Goal: Complete application form: Complete application form

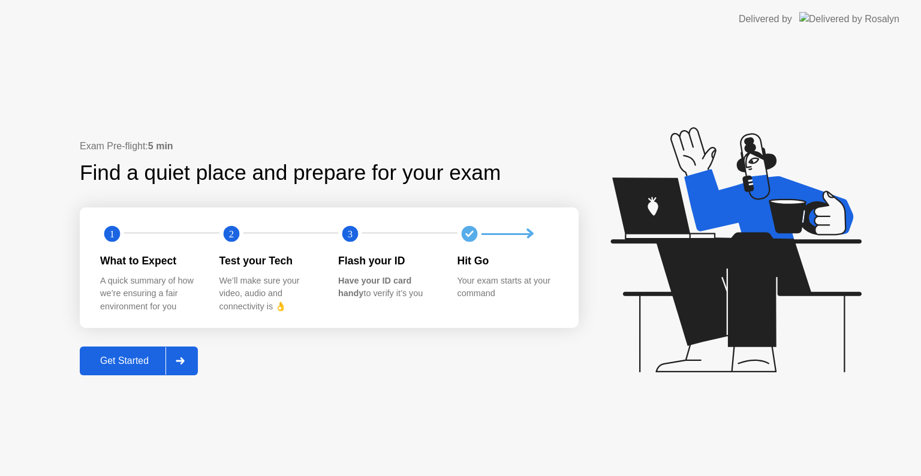
click at [132, 369] on button "Get Started" at bounding box center [139, 361] width 118 height 29
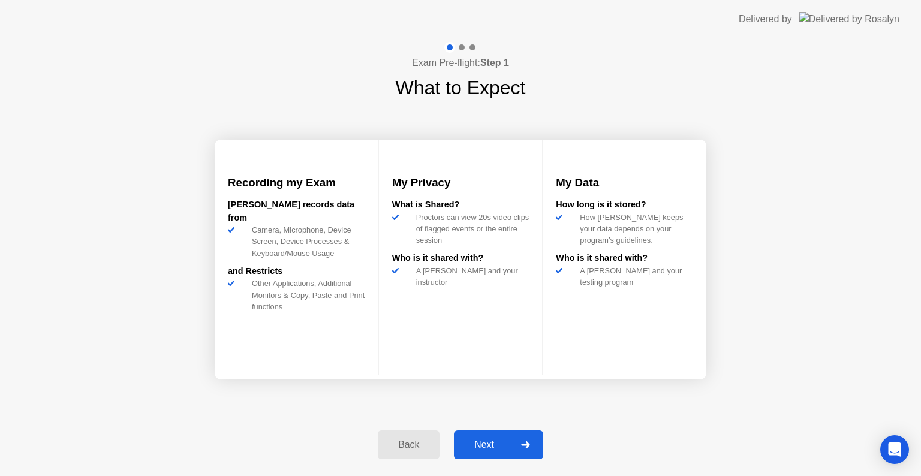
click at [484, 441] on div "Next" at bounding box center [484, 445] width 53 height 11
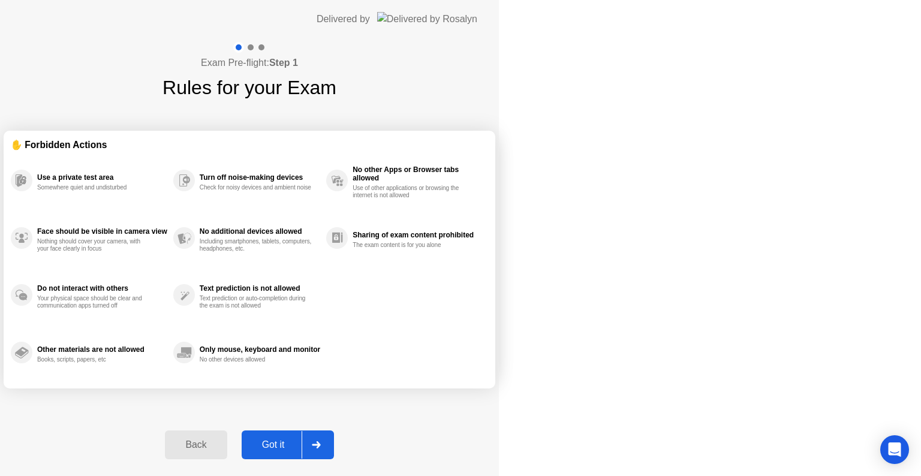
click at [302, 441] on div "Got it" at bounding box center [273, 445] width 56 height 11
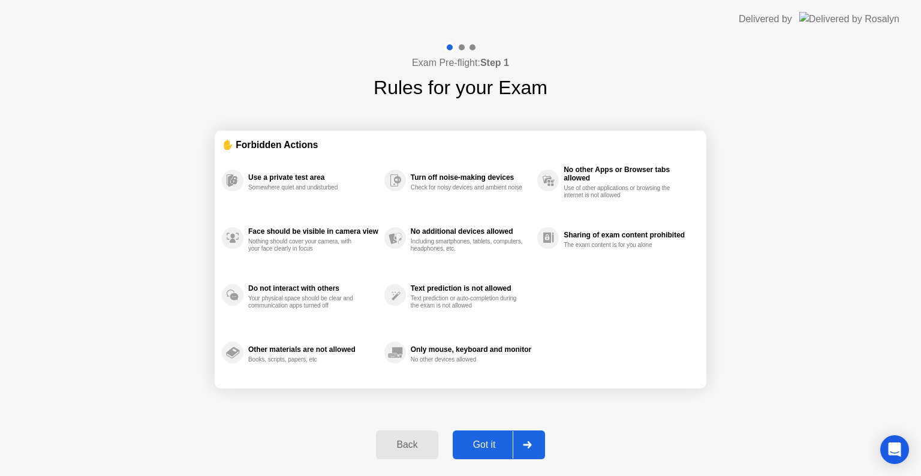
select select "**********"
select select "*******"
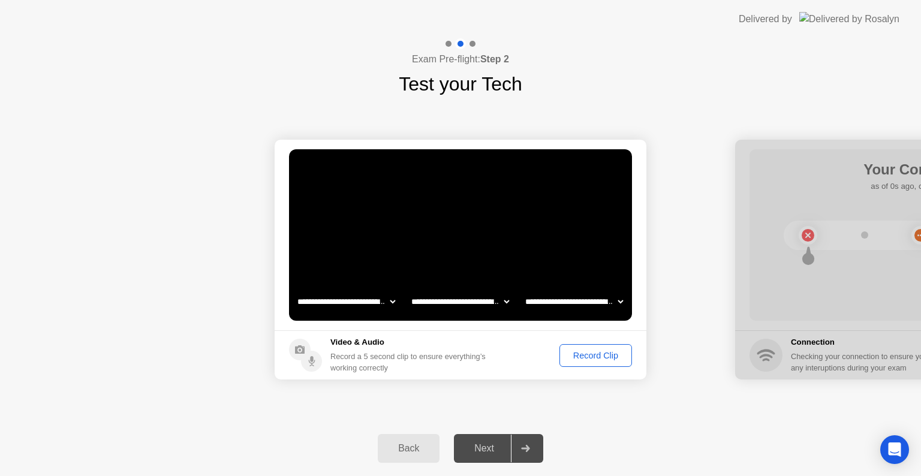
click at [585, 357] on div "Record Clip" at bounding box center [596, 356] width 64 height 10
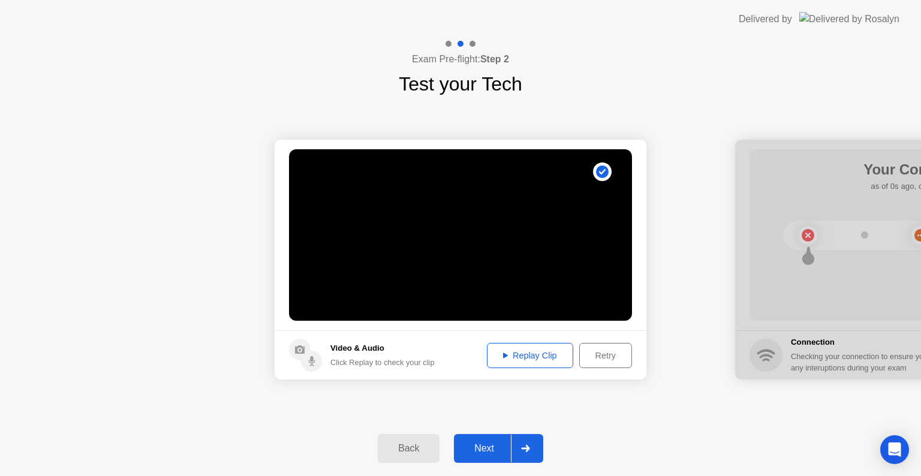
click at [585, 357] on div "Retry" at bounding box center [605, 356] width 44 height 10
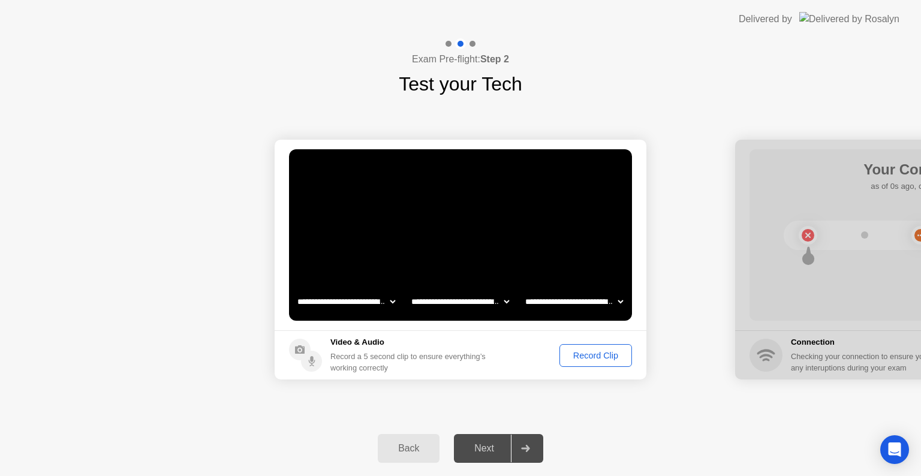
click at [585, 357] on div "Record Clip" at bounding box center [596, 356] width 64 height 10
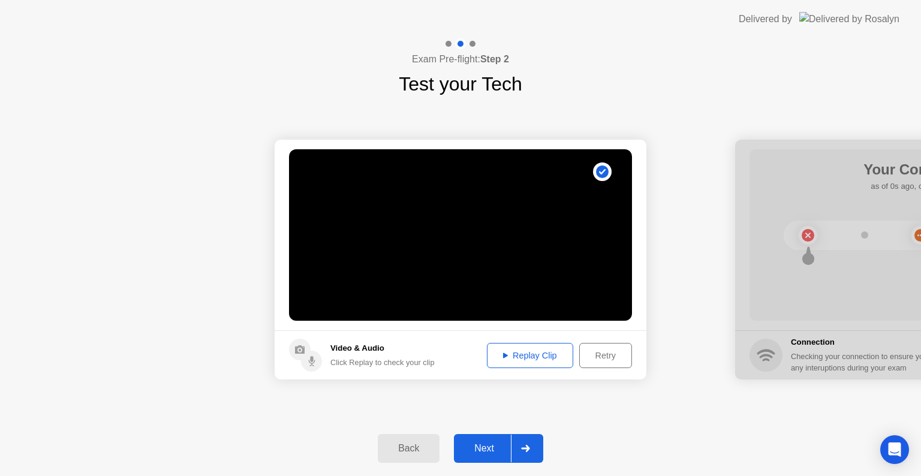
click at [542, 362] on button "Replay Clip" at bounding box center [530, 355] width 86 height 25
click at [486, 443] on div "Next" at bounding box center [484, 448] width 53 height 11
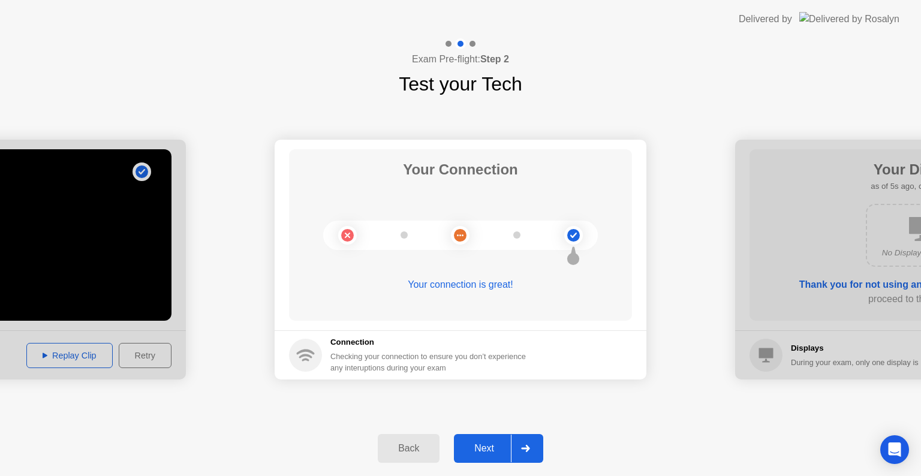
click at [486, 443] on div "Next" at bounding box center [484, 448] width 53 height 11
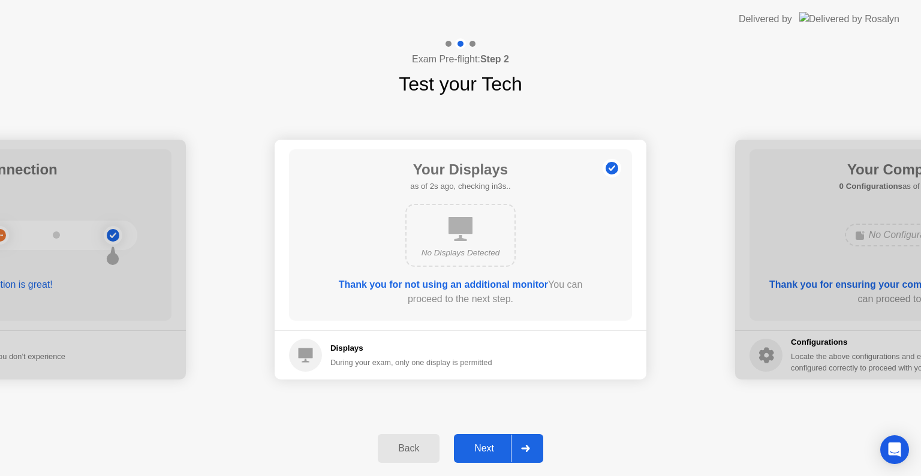
click at [486, 443] on div "Next" at bounding box center [484, 448] width 53 height 11
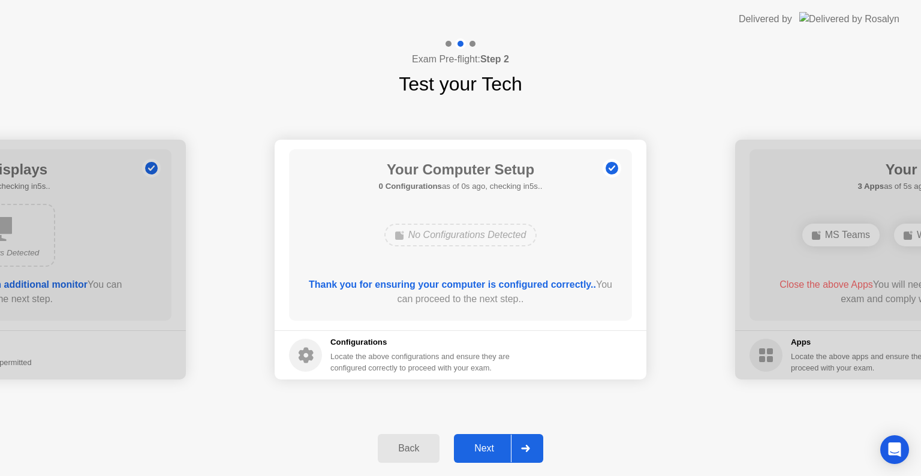
click at [486, 443] on div "Next" at bounding box center [484, 448] width 53 height 11
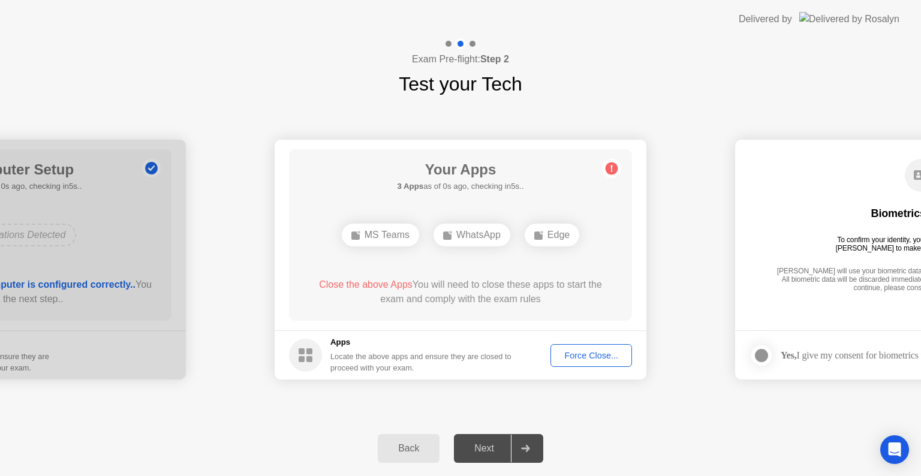
click at [580, 354] on div "Force Close..." at bounding box center [591, 356] width 73 height 10
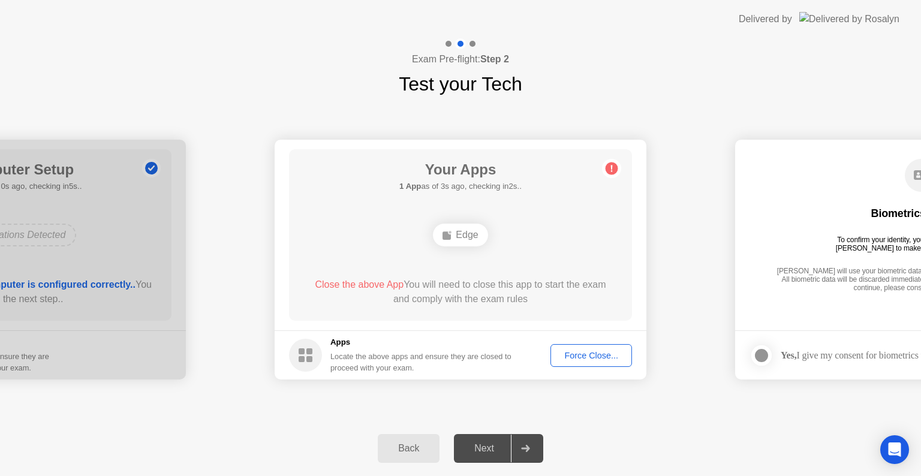
click at [595, 351] on div "Force Close..." at bounding box center [591, 356] width 73 height 10
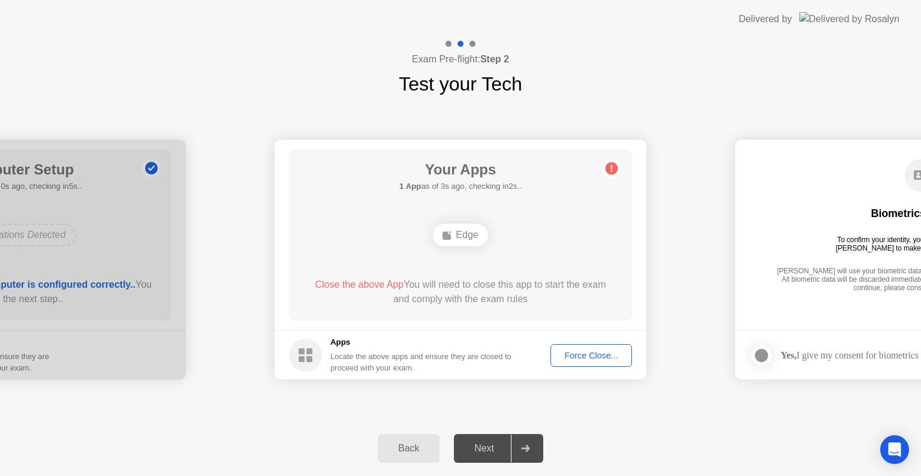
click at [573, 351] on div "Force Close..." at bounding box center [591, 356] width 73 height 10
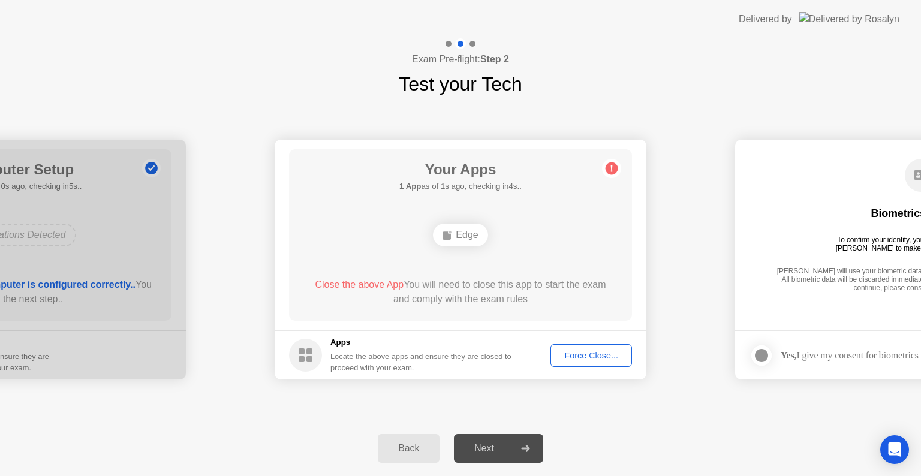
click at [377, 288] on span "Close the above App" at bounding box center [359, 284] width 89 height 10
click at [419, 342] on h5 "Apps" at bounding box center [421, 342] width 182 height 12
click at [330, 336] on h5 "Apps" at bounding box center [421, 342] width 182 height 12
click at [573, 353] on div "Force Close..." at bounding box center [591, 356] width 73 height 10
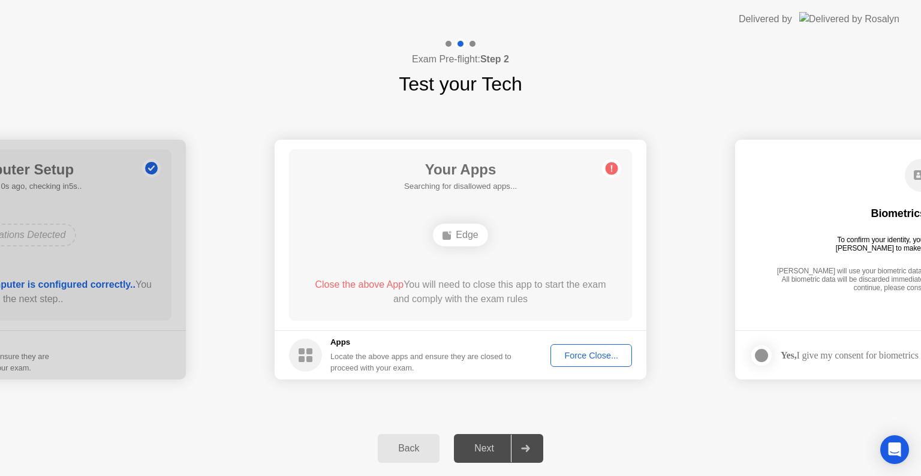
click at [602, 351] on div "Force Close..." at bounding box center [591, 356] width 73 height 10
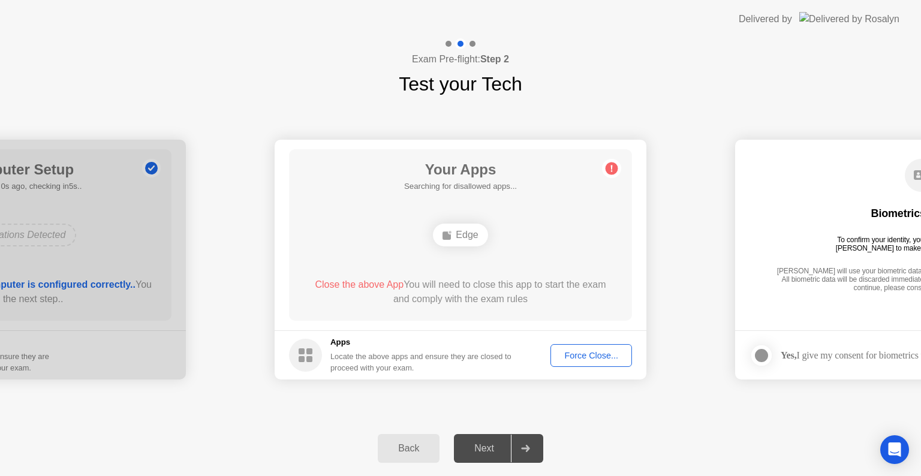
click at [585, 351] on div "Force Close..." at bounding box center [591, 356] width 73 height 10
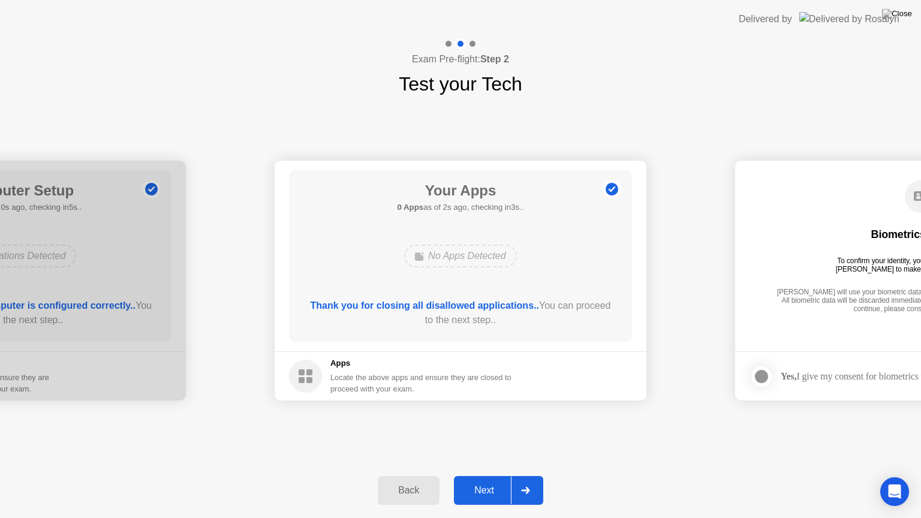
click at [480, 476] on div "Next" at bounding box center [484, 490] width 53 height 11
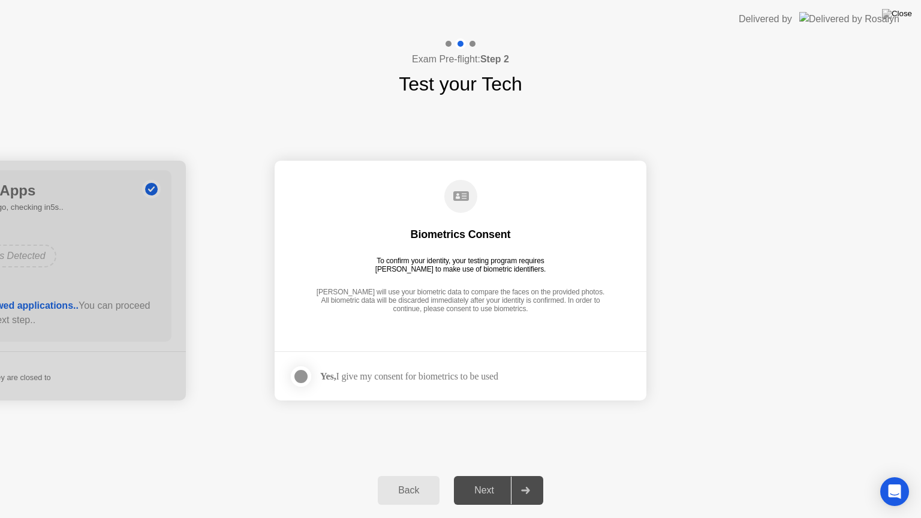
click at [302, 377] on div at bounding box center [301, 376] width 14 height 14
click at [478, 476] on div "Next" at bounding box center [484, 490] width 53 height 11
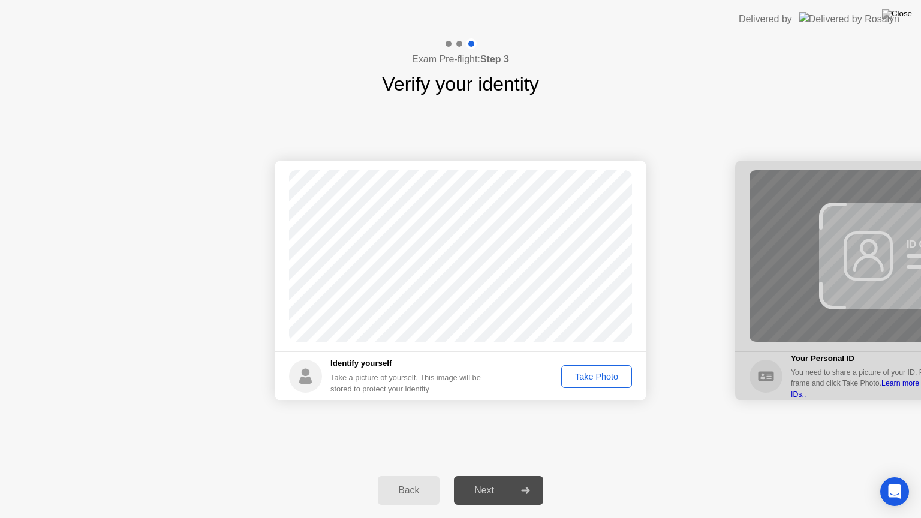
click at [589, 381] on div "Take Photo" at bounding box center [596, 377] width 62 height 10
click at [488, 476] on div "Next" at bounding box center [484, 490] width 53 height 11
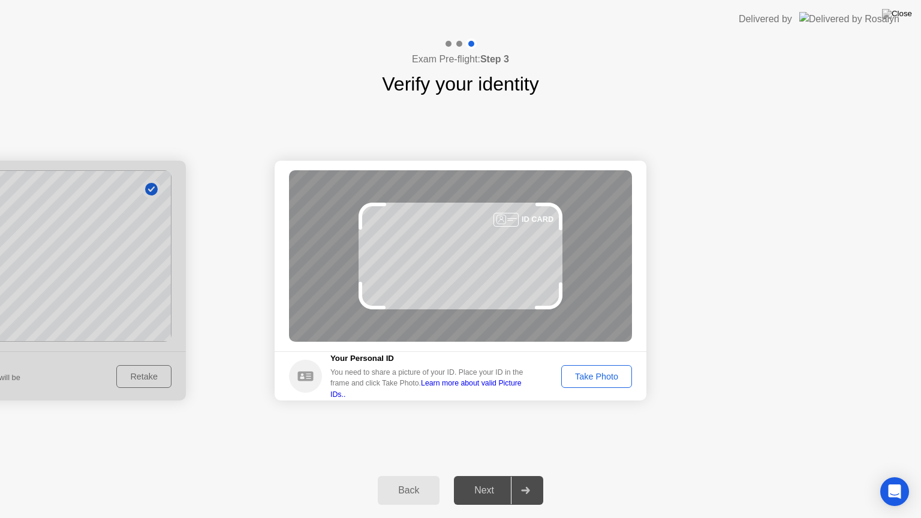
click at [588, 376] on div "Take Photo" at bounding box center [596, 377] width 62 height 10
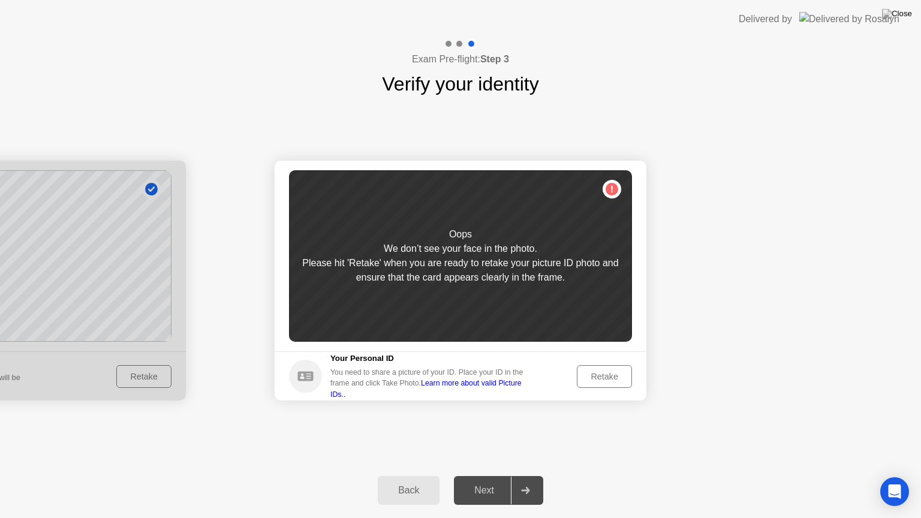
click at [588, 376] on div "Retake" at bounding box center [604, 377] width 47 height 10
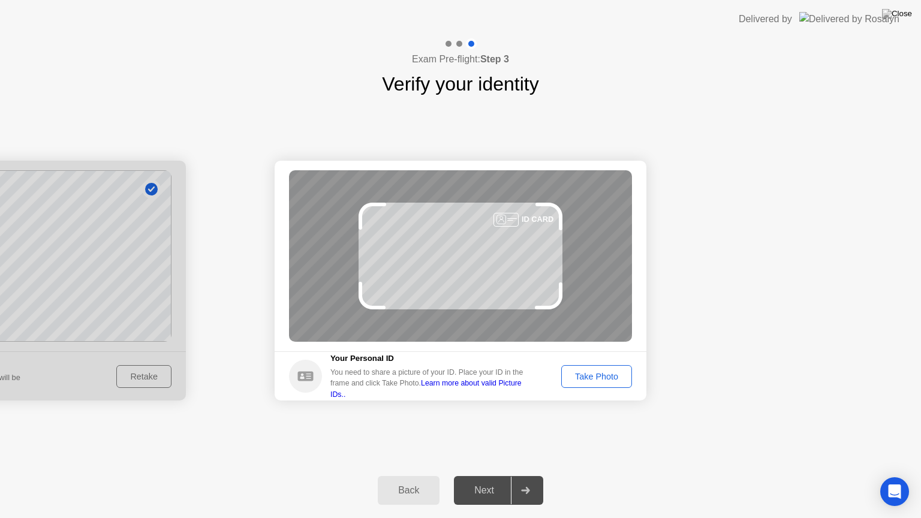
click at [588, 376] on div "Take Photo" at bounding box center [596, 377] width 62 height 10
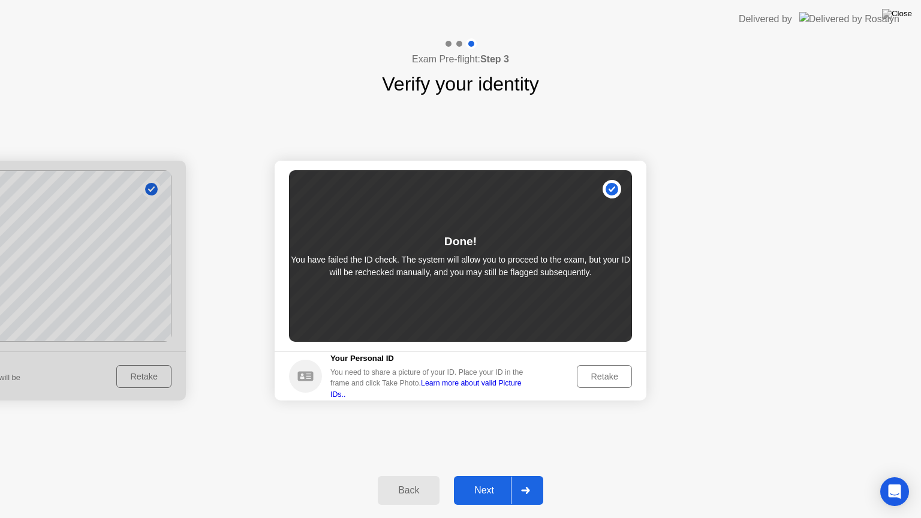
click at [485, 476] on div "Next" at bounding box center [484, 490] width 53 height 11
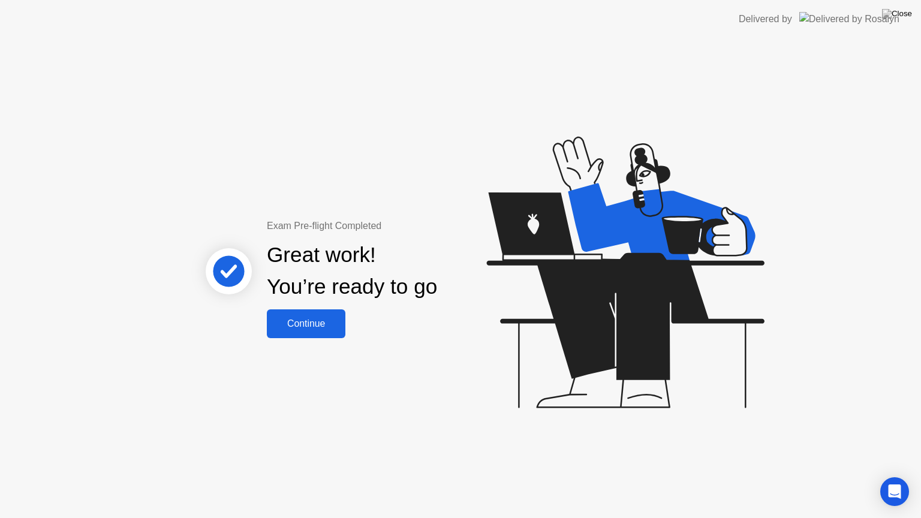
click at [306, 325] on div "Continue" at bounding box center [305, 323] width 71 height 11
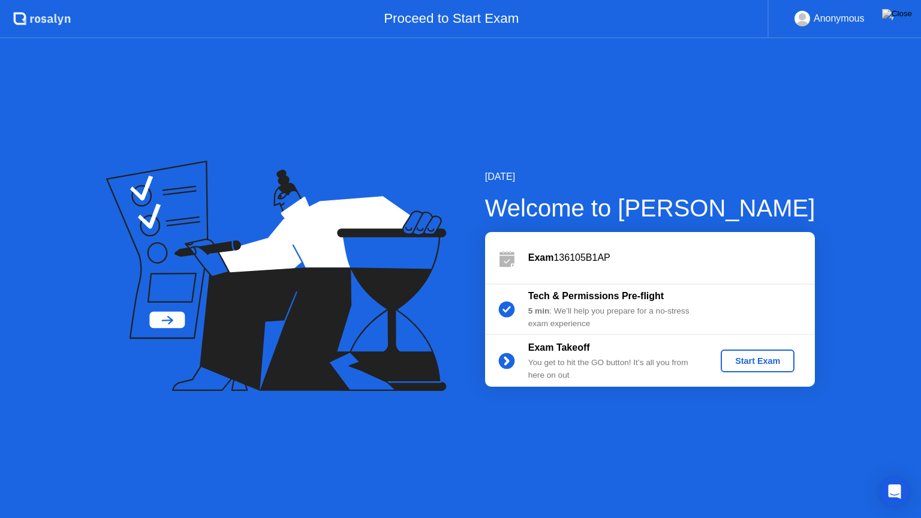
click at [782, 363] on div "Start Exam" at bounding box center [758, 361] width 64 height 10
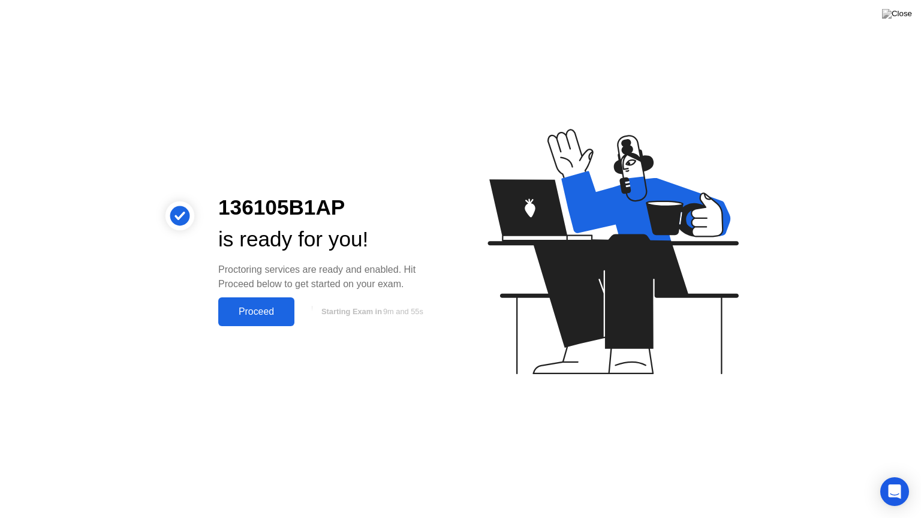
click at [252, 309] on div "Proceed" at bounding box center [256, 311] width 69 height 11
